Goal: Communication & Community: Answer question/provide support

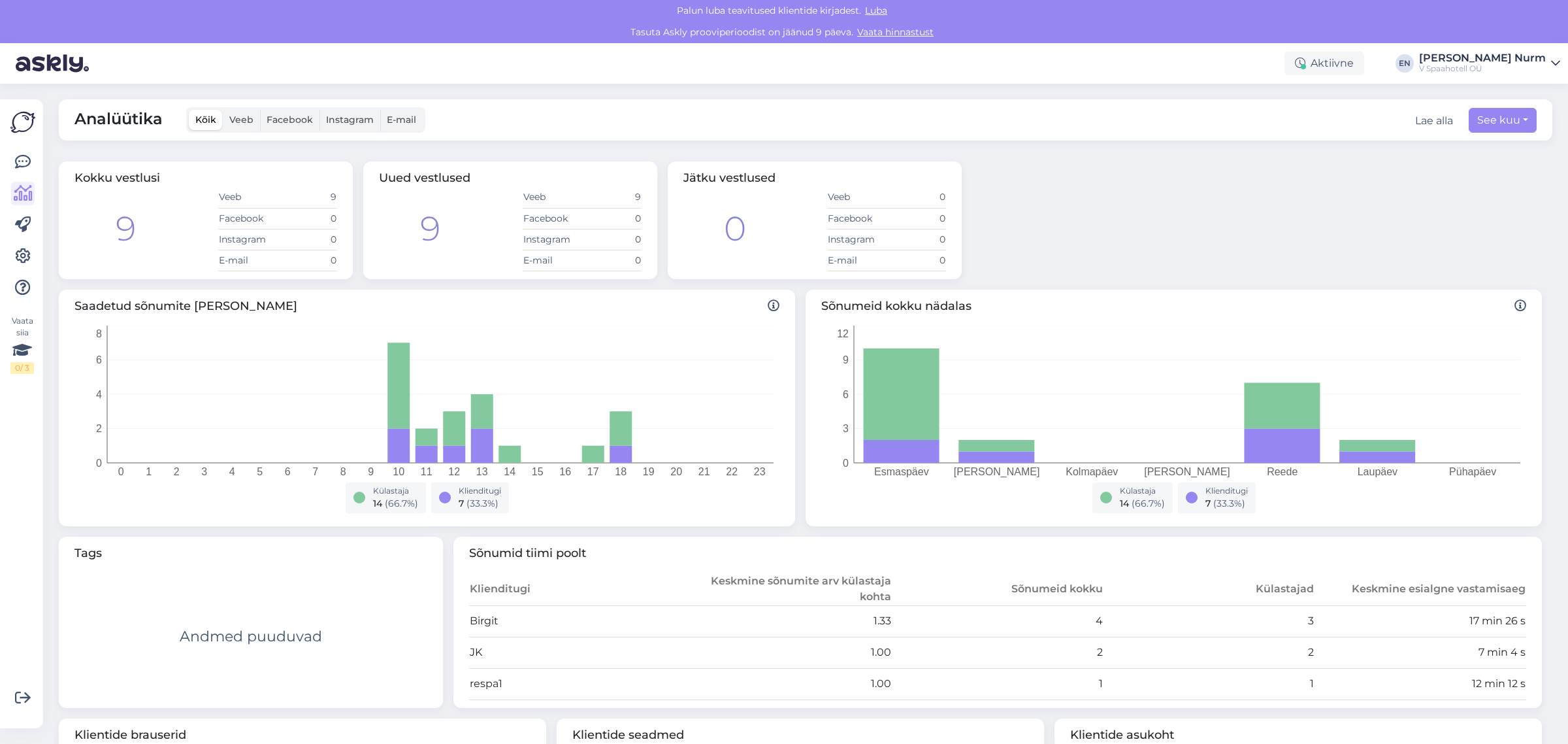
scroll to position [195, 0]
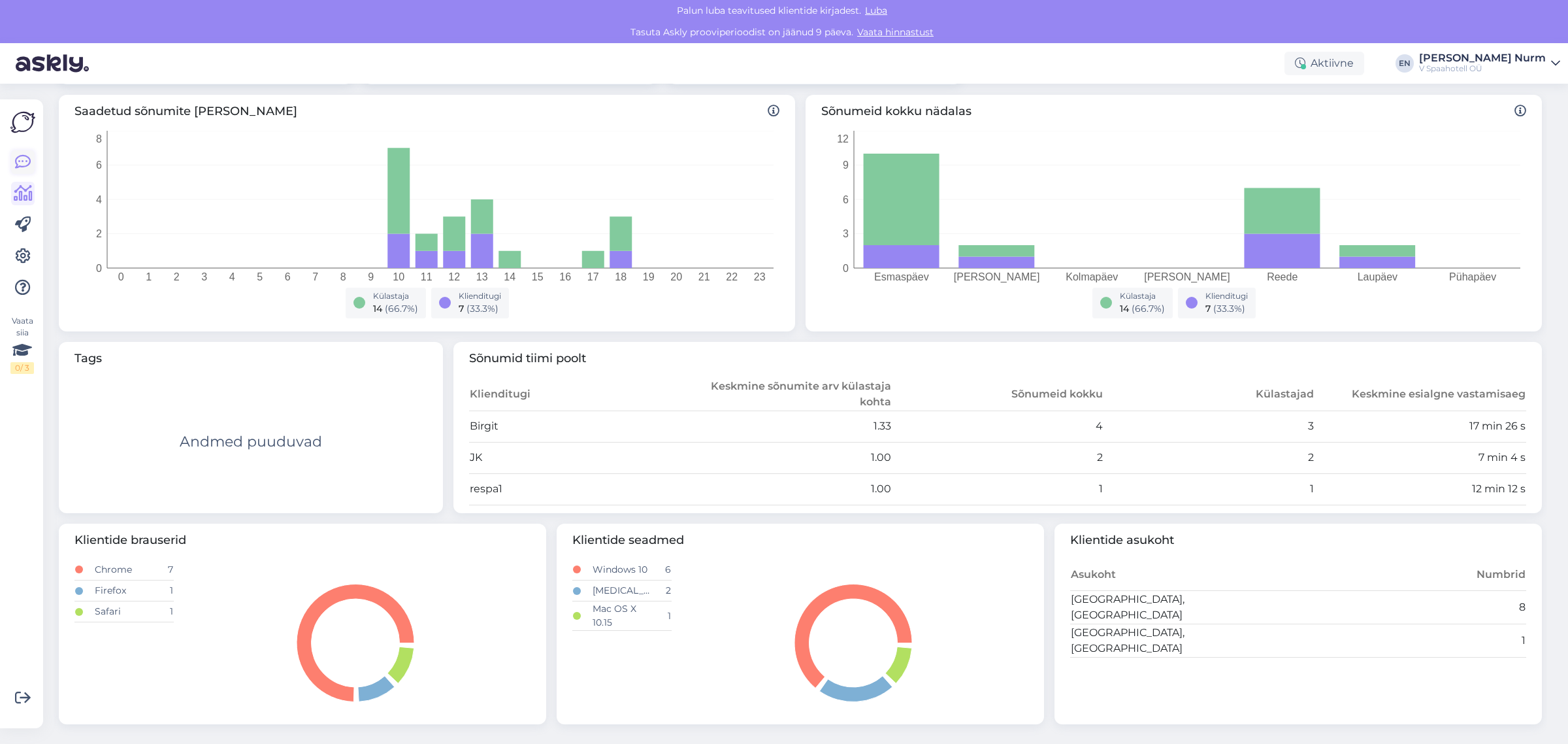
click at [25, 155] on icon at bounding box center [22, 162] width 15 height 15
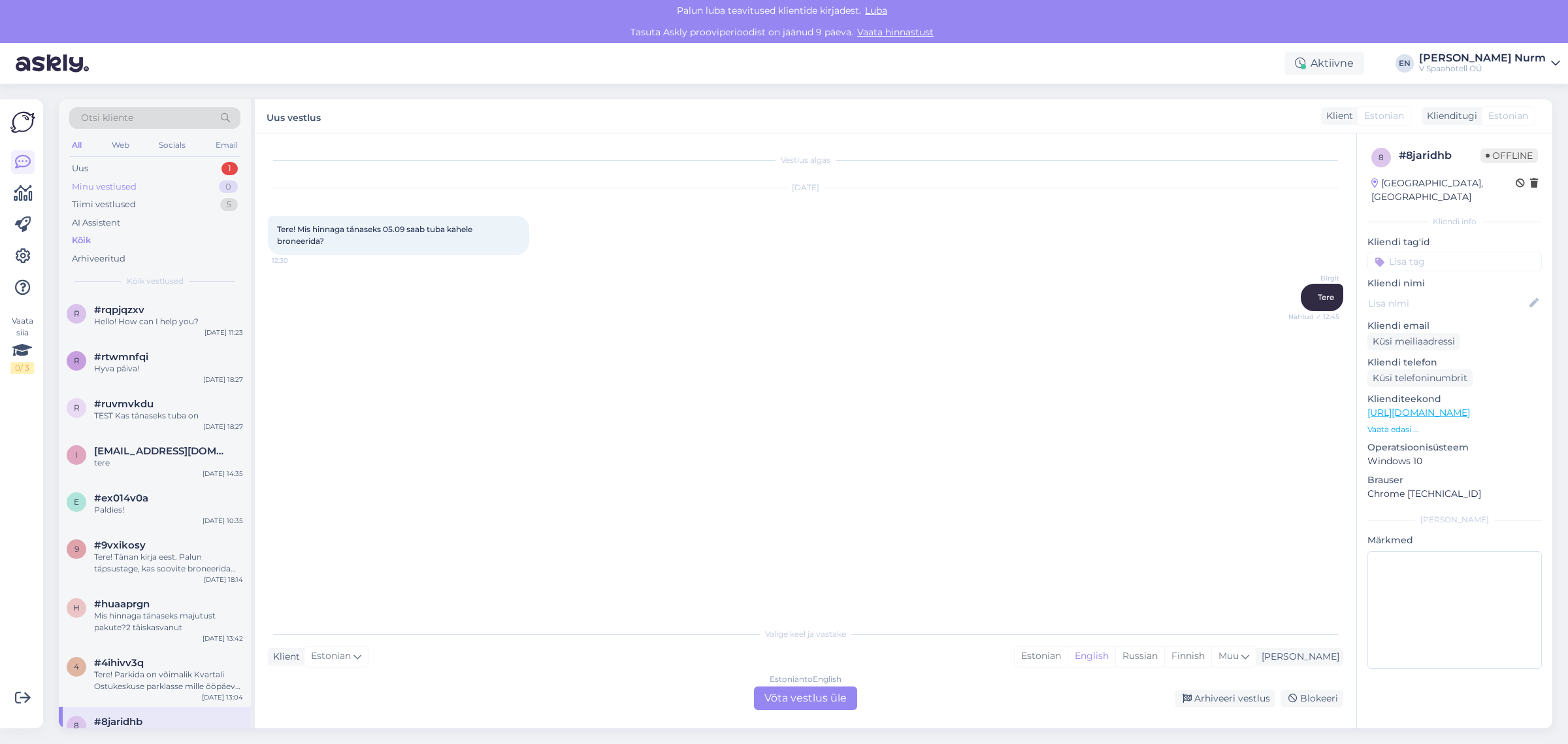
click at [117, 178] on div "Minu vestlused 0" at bounding box center [155, 187] width 171 height 18
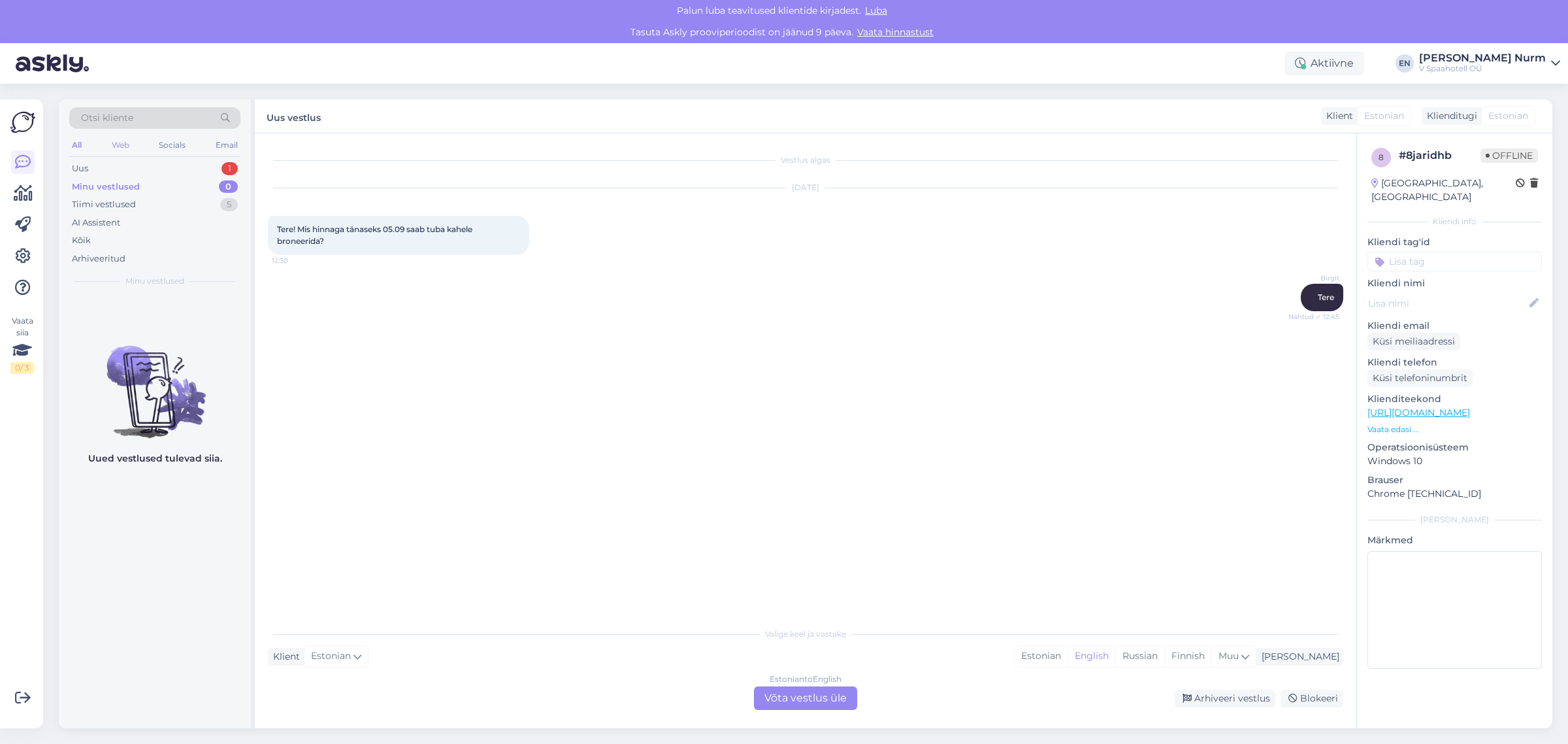
click at [116, 145] on div "Web" at bounding box center [120, 145] width 23 height 17
click at [99, 237] on div "Kõik" at bounding box center [155, 240] width 171 height 18
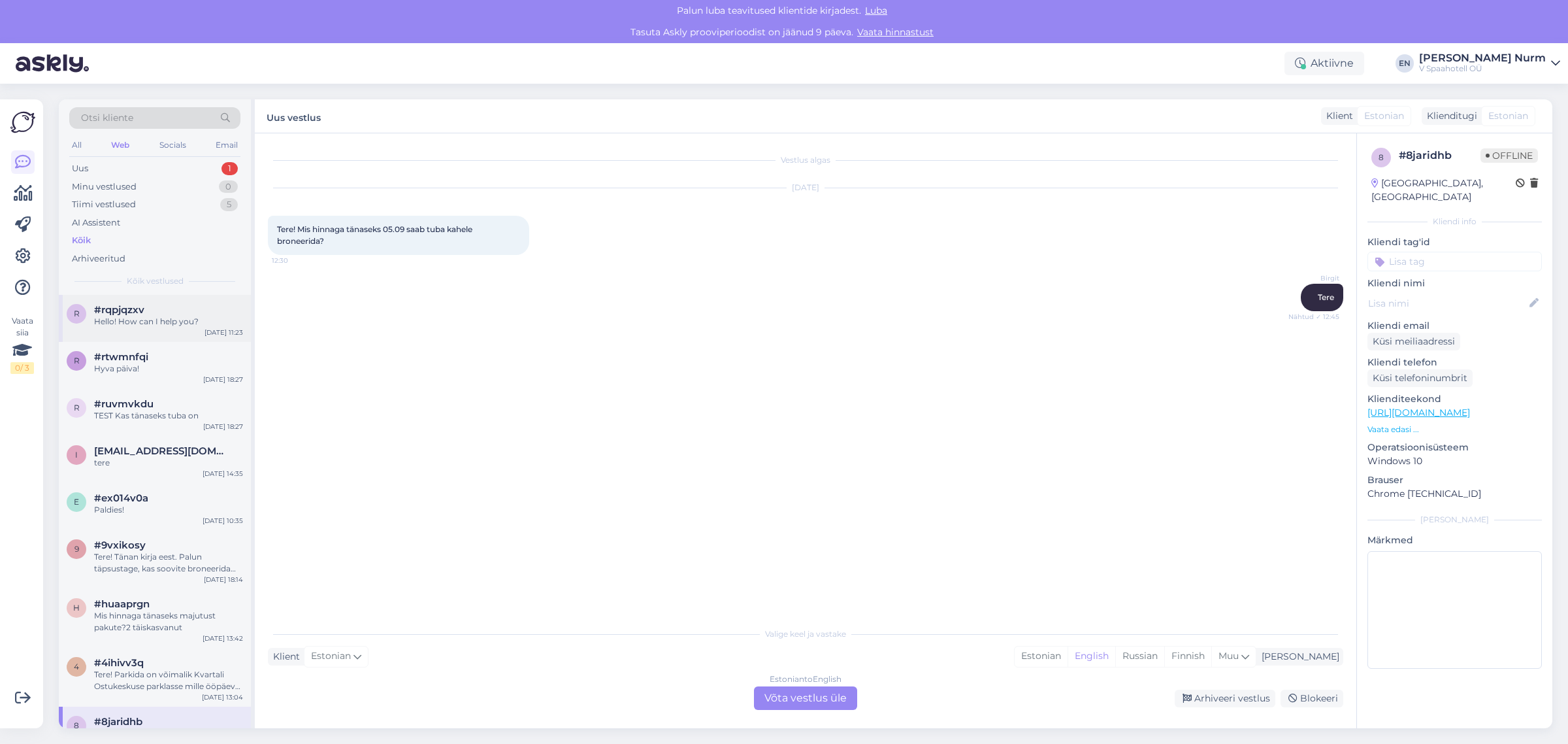
click at [168, 312] on div "#rqpjqzxv" at bounding box center [169, 310] width 149 height 12
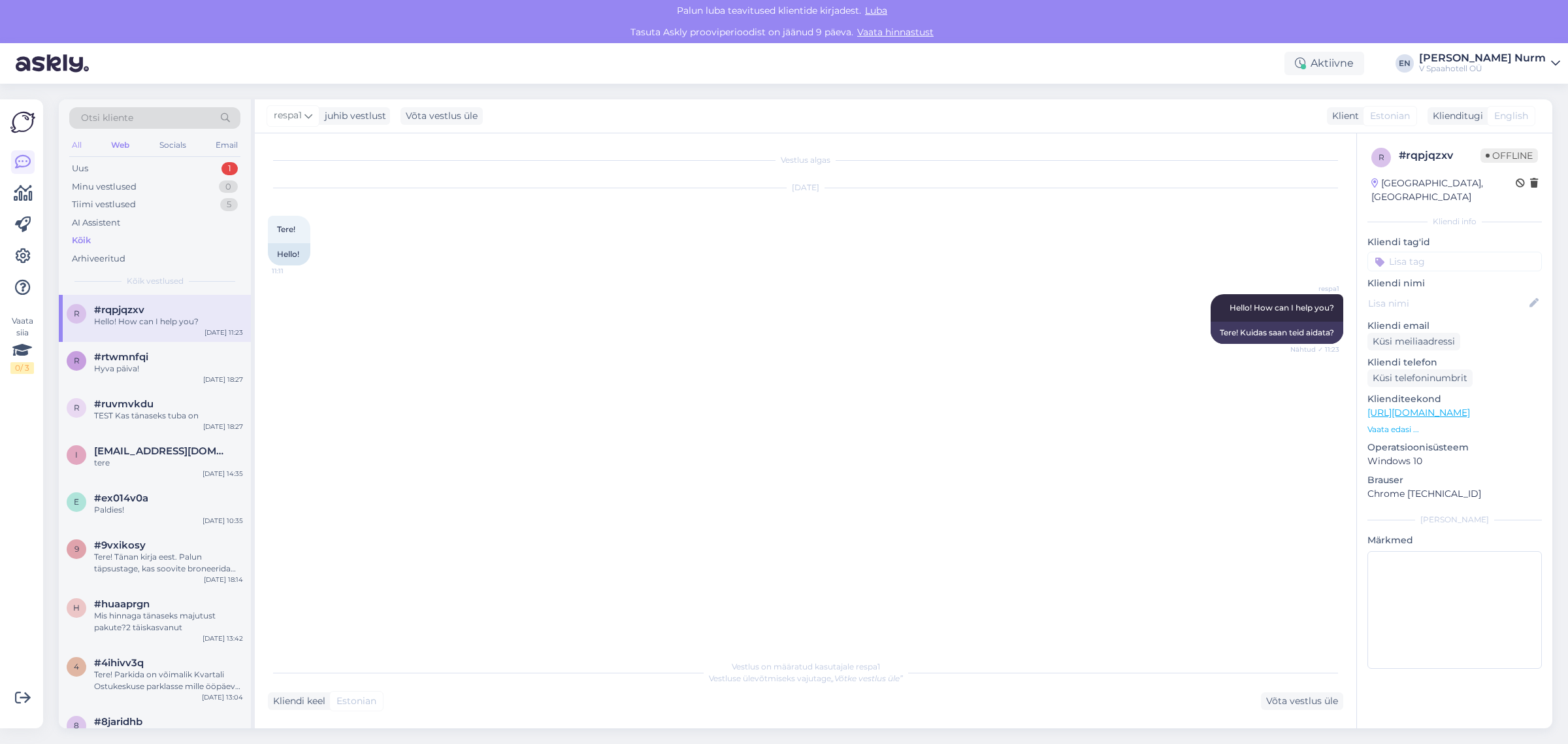
click at [79, 137] on div "All" at bounding box center [77, 145] width 15 height 17
click at [103, 178] on div "Minu vestlused 0" at bounding box center [155, 187] width 171 height 18
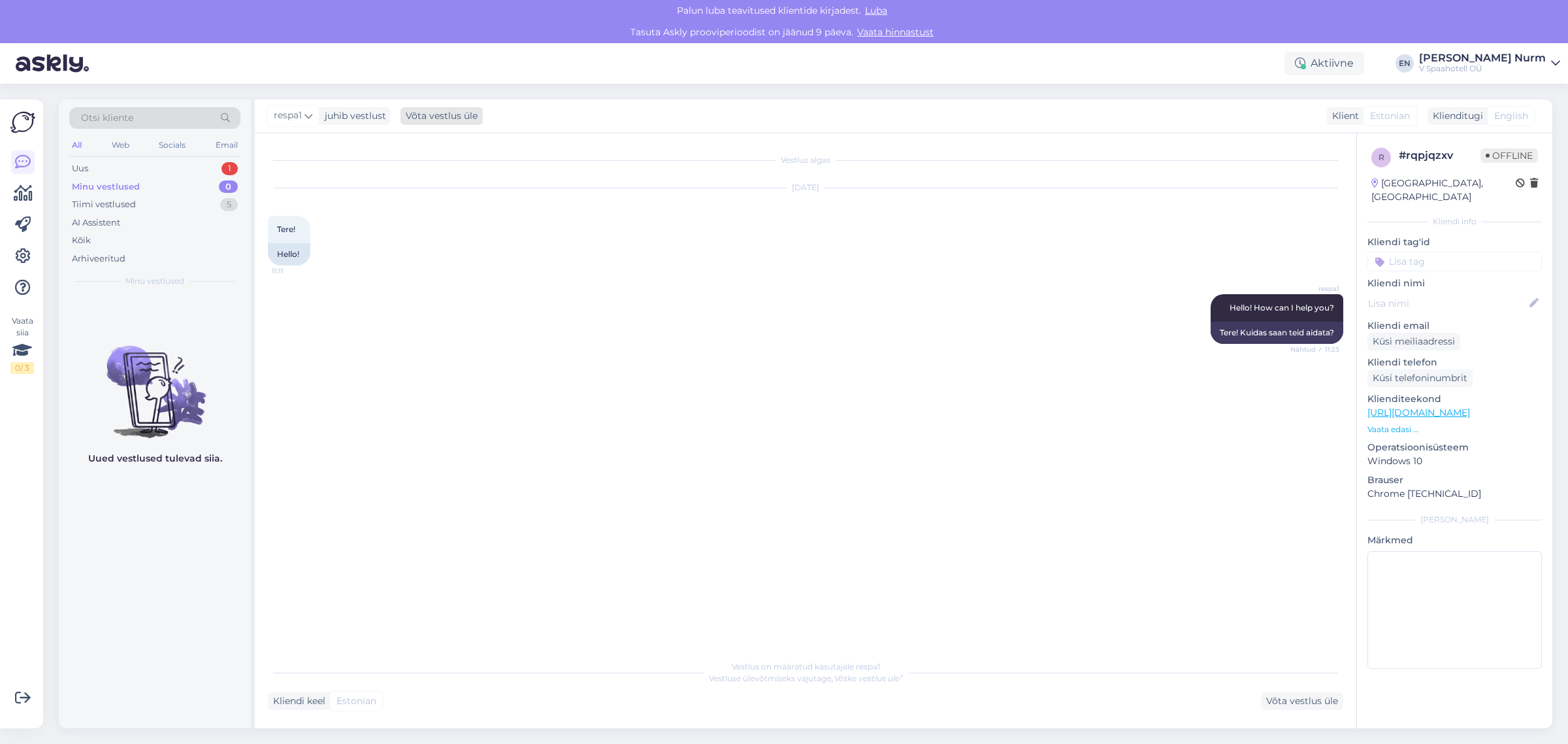
click at [422, 116] on div "Võta vestlus üle" at bounding box center [441, 116] width 82 height 18
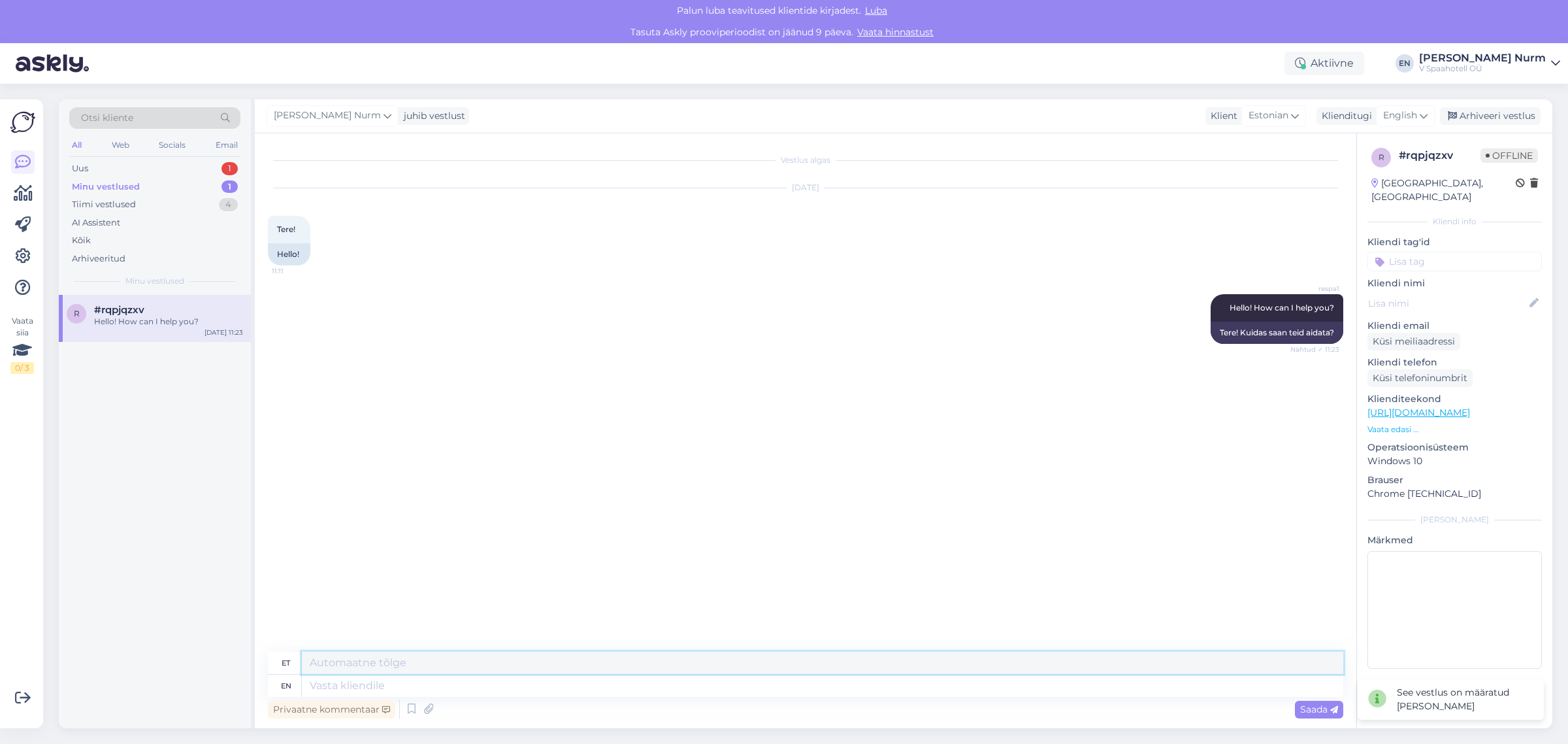
click at [347, 655] on textarea at bounding box center [822, 663] width 1041 height 22
type textarea "s"
type textarea "ON tekkinud lisaküsimusi?"
drag, startPoint x: 469, startPoint y: 667, endPoint x: 272, endPoint y: 654, distance: 197.4
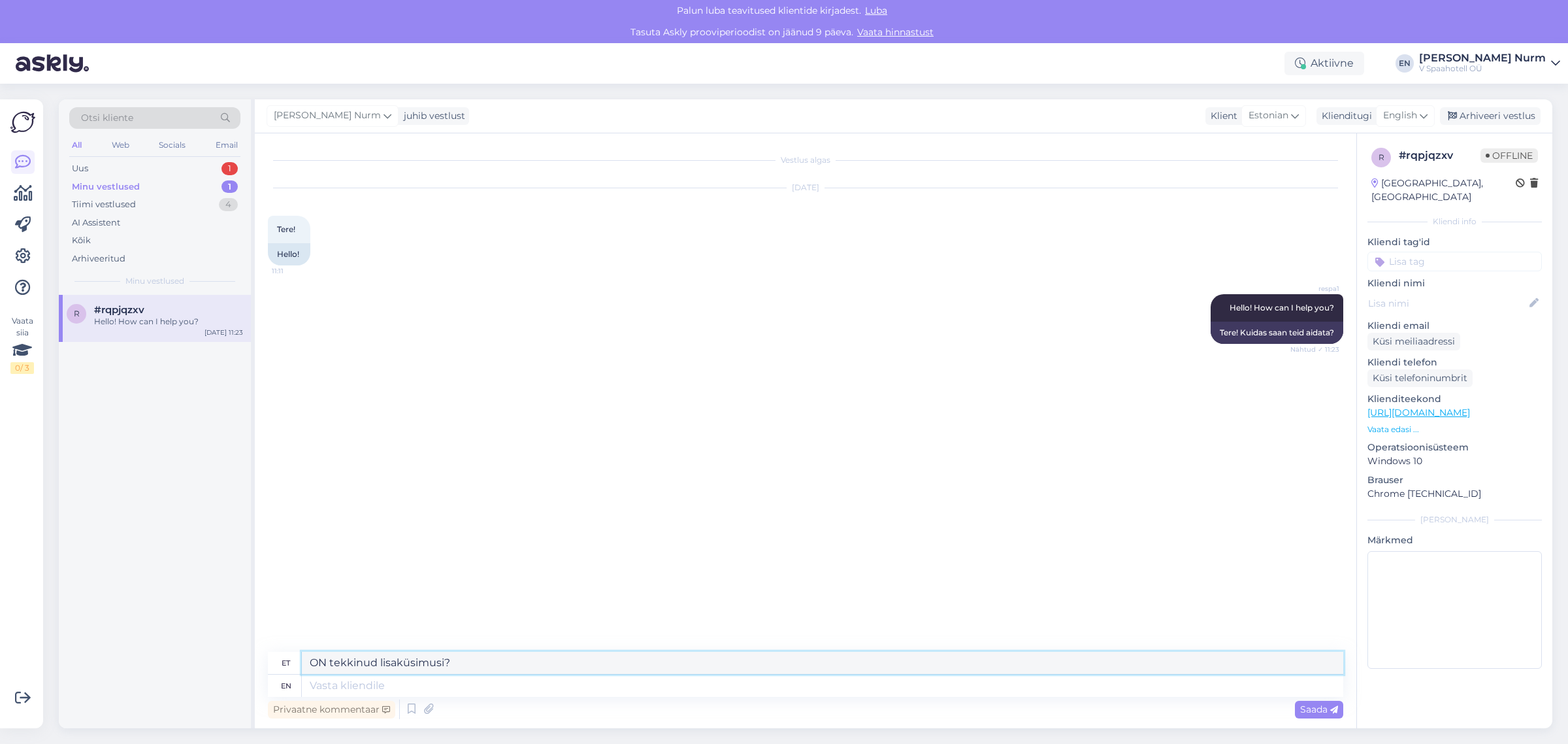
click at [273, 653] on div "et ON tekkinud lisaküsimusi?" at bounding box center [805, 663] width 1075 height 23
click at [21, 121] on img at bounding box center [22, 122] width 25 height 25
click at [103, 308] on span "#rqpjqzxv" at bounding box center [119, 310] width 51 height 12
click at [404, 658] on textarea at bounding box center [822, 663] width 1041 height 22
click at [503, 658] on textarea "kas on tekkinud lisaküsimusi?" at bounding box center [822, 663] width 1041 height 22
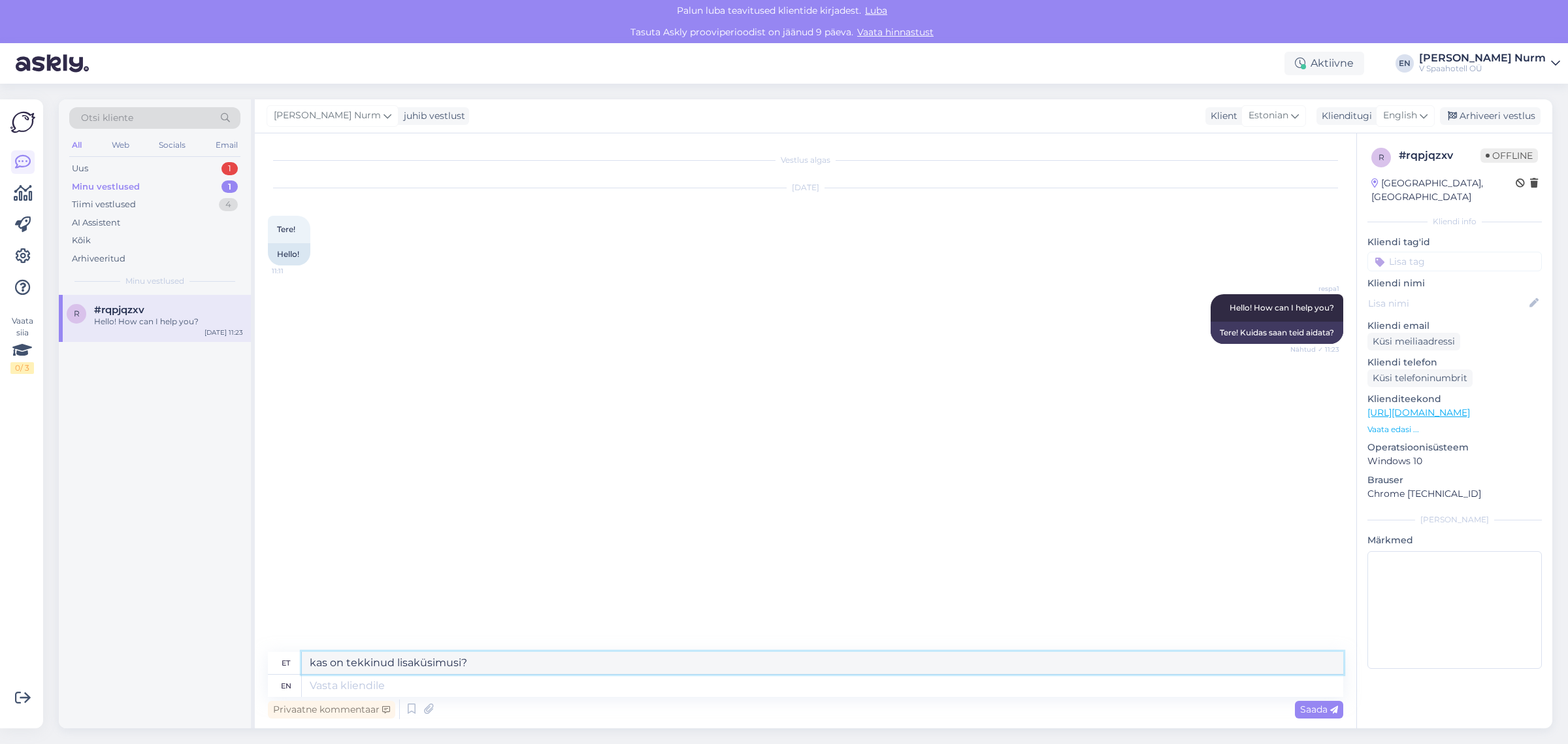
type textarea "kas on tekkinud lisaküsimusi?"
click at [421, 679] on textarea at bounding box center [822, 686] width 1041 height 22
click at [21, 357] on icon at bounding box center [22, 350] width 20 height 23
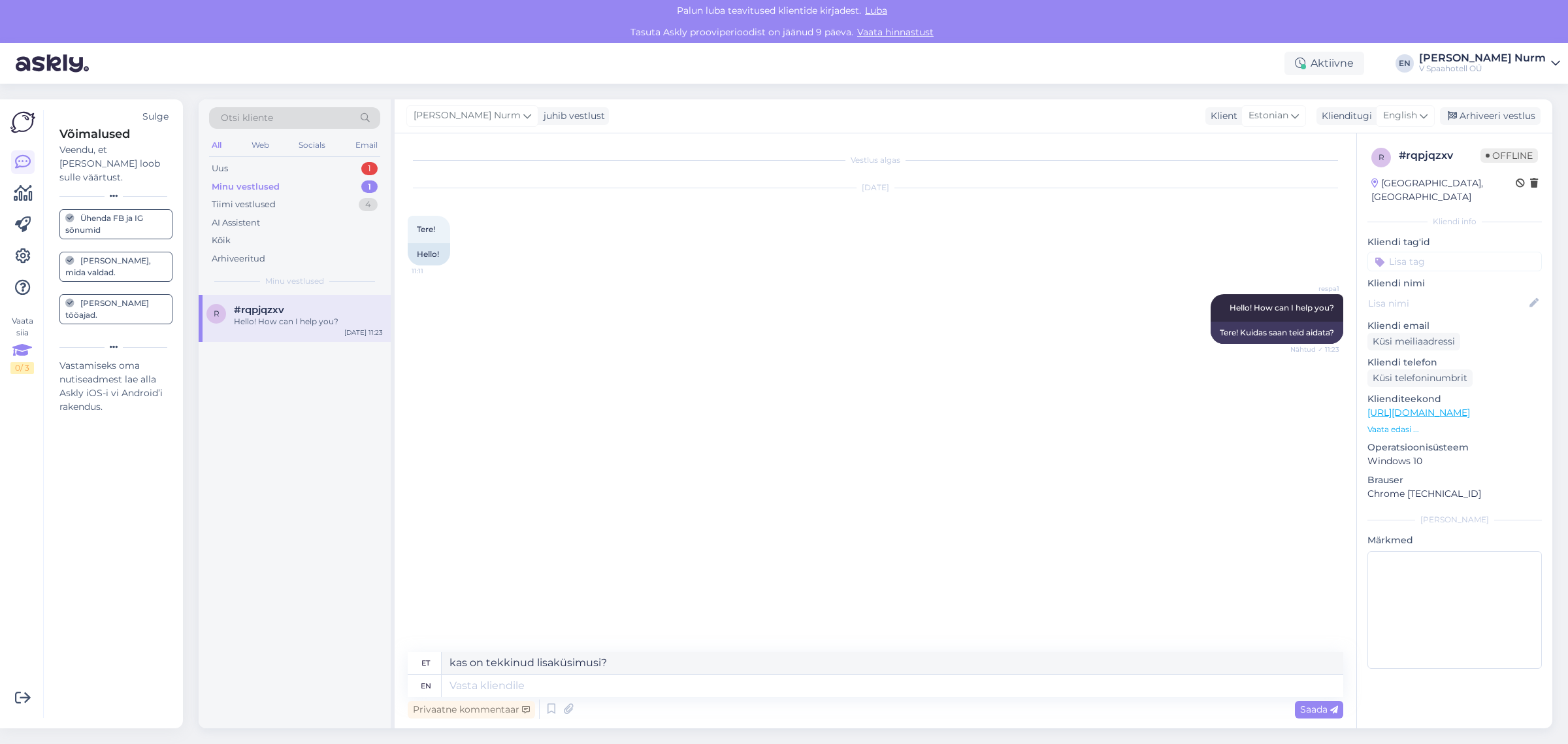
click at [20, 363] on div "0 / 3" at bounding box center [22, 367] width 23 height 12
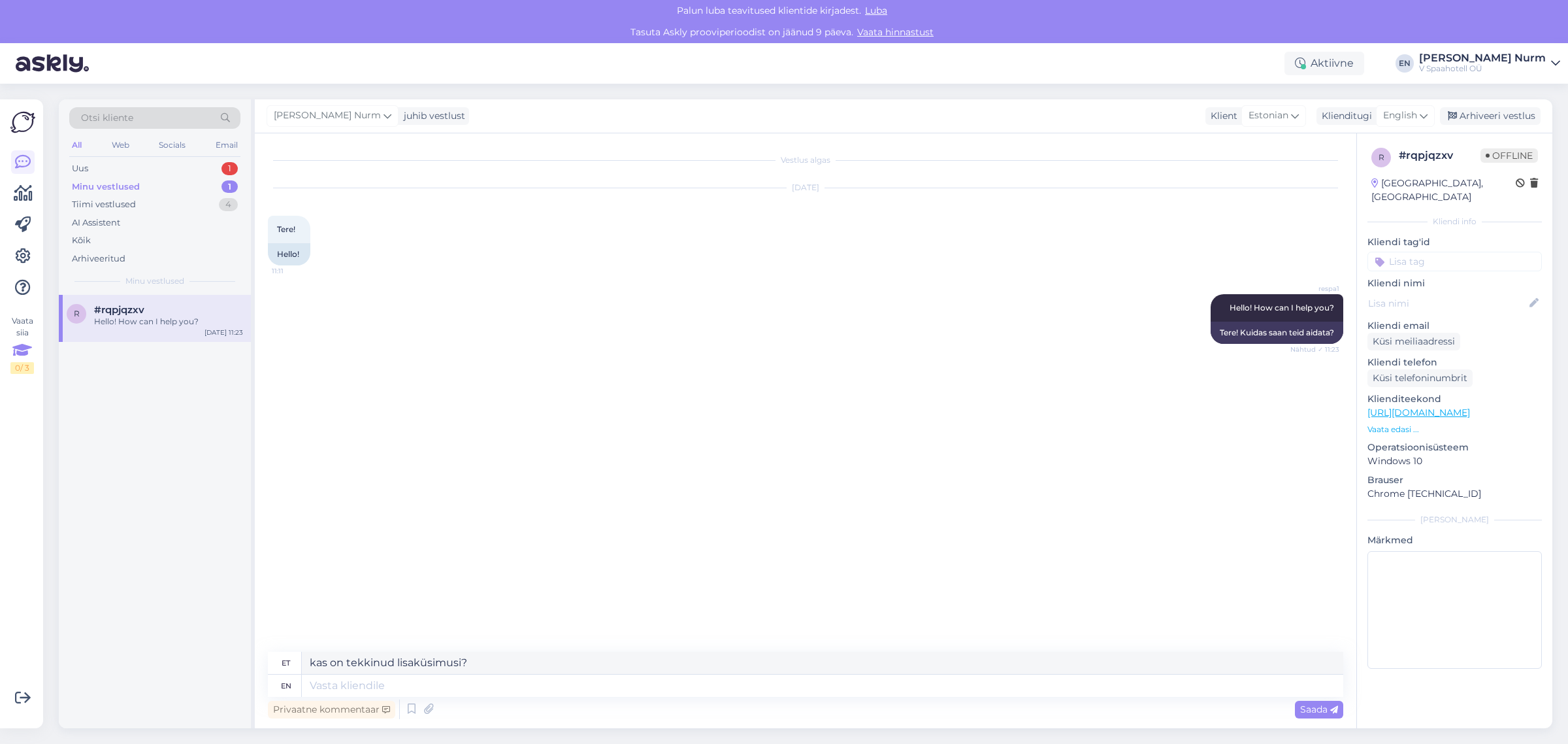
click at [20, 363] on div "0 / 3" at bounding box center [22, 367] width 23 height 12
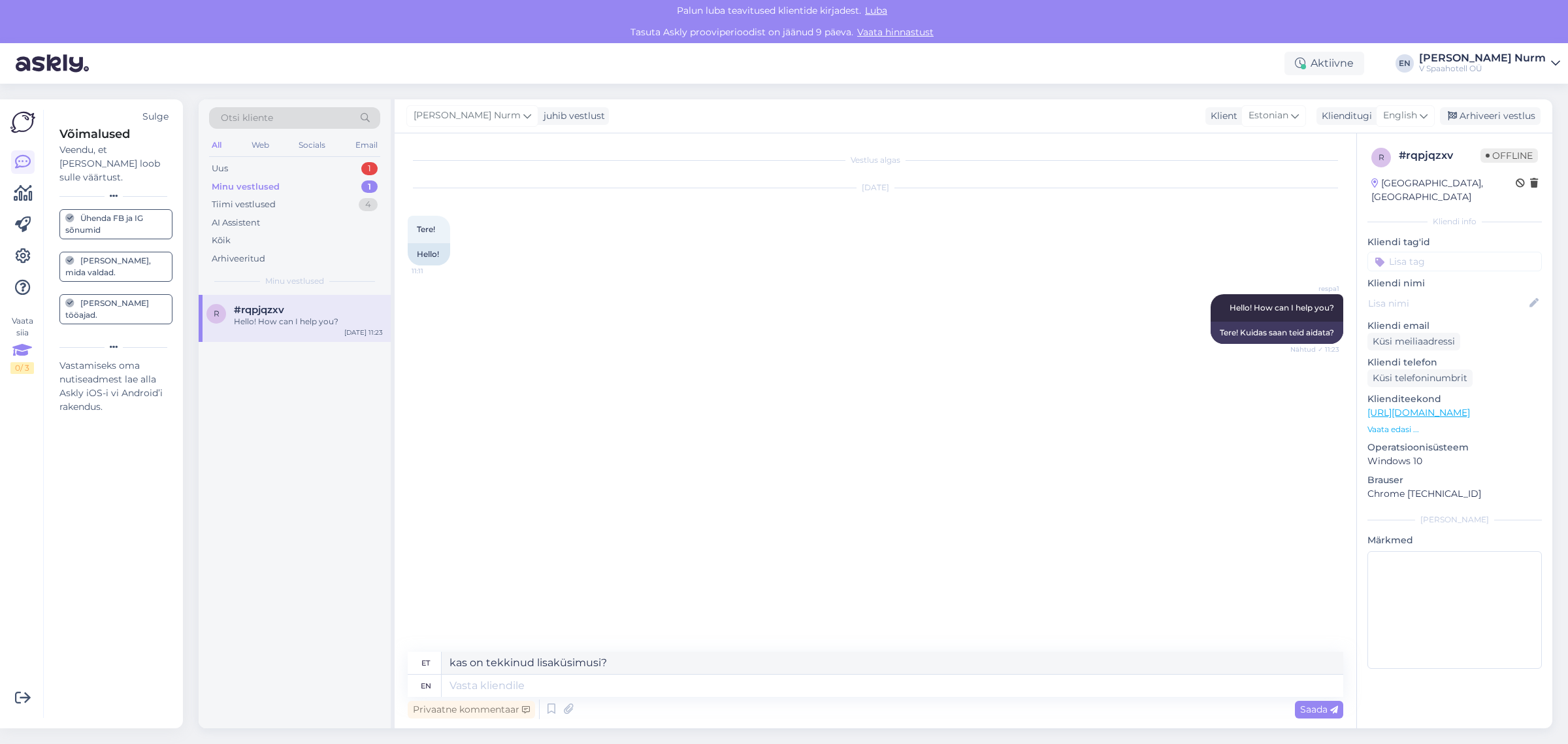
click at [95, 370] on div "Vastamiseks oma nutiseadmest lae alla Askly iOS-i vi Android’i rakendus." at bounding box center [116, 386] width 113 height 55
click at [162, 112] on div "Sulge" at bounding box center [155, 117] width 26 height 14
